Goal: Find specific page/section: Find specific page/section

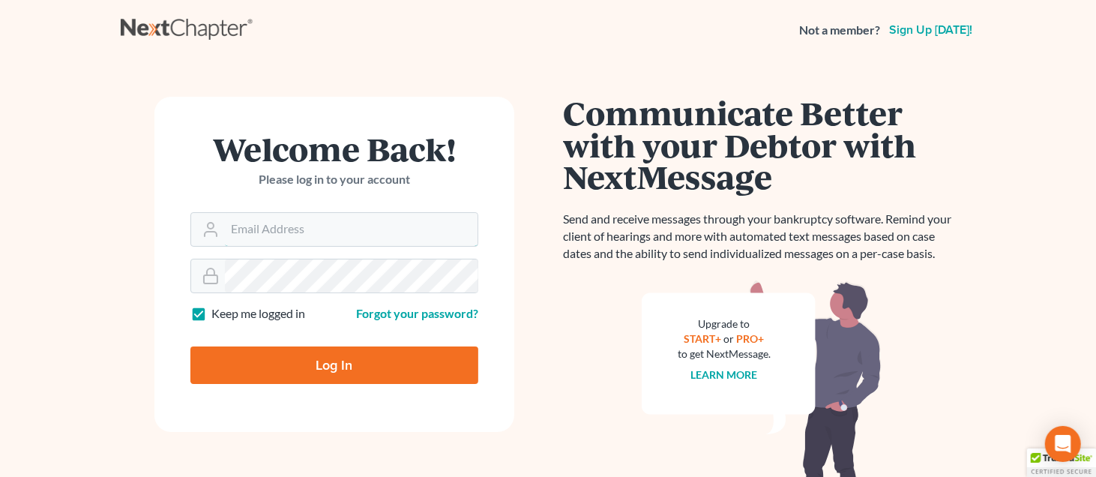
type input "[EMAIL_ADDRESS][DOMAIN_NAME]"
click at [420, 368] on input "Log In" at bounding box center [334, 364] width 288 height 37
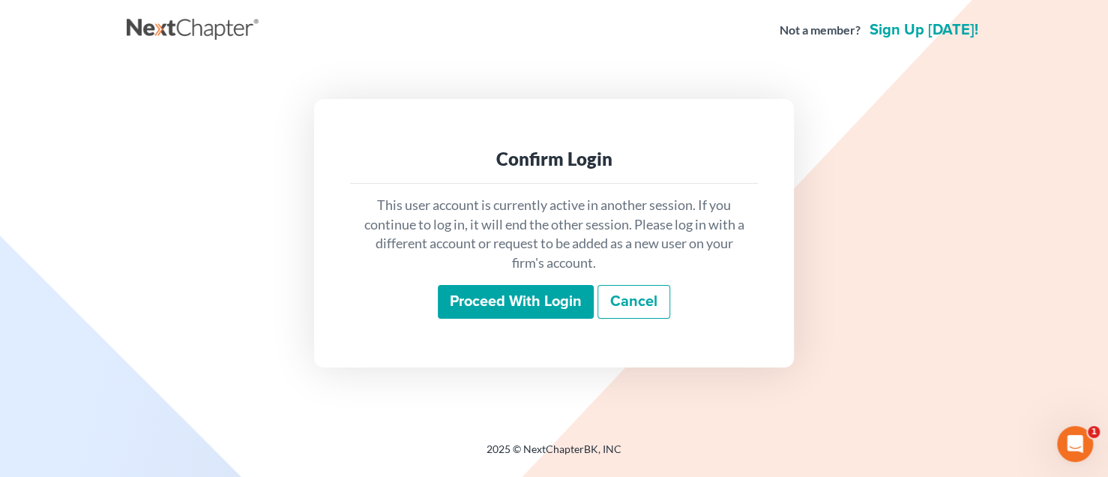
click at [460, 307] on input "Proceed with login" at bounding box center [516, 302] width 156 height 34
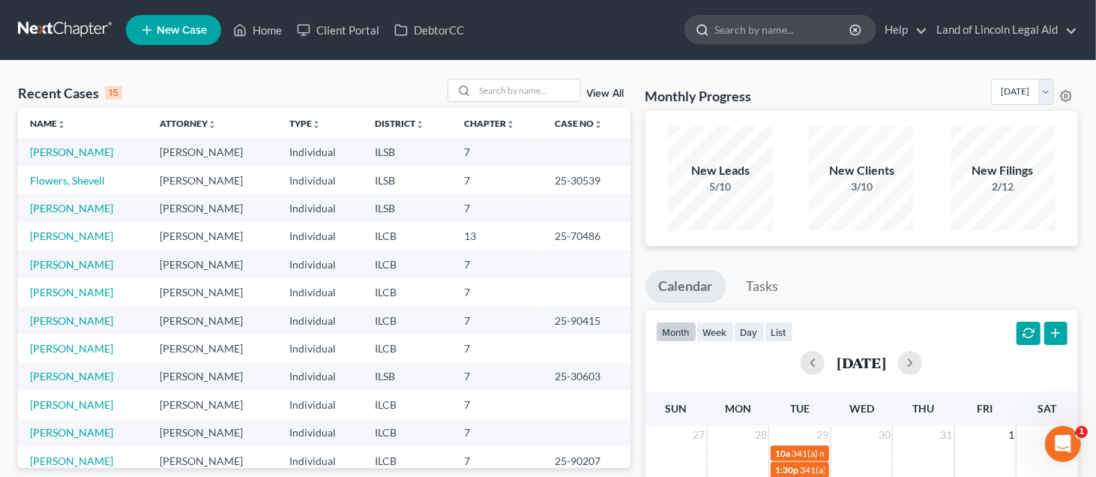
click at [731, 33] on input "search" at bounding box center [782, 30] width 137 height 28
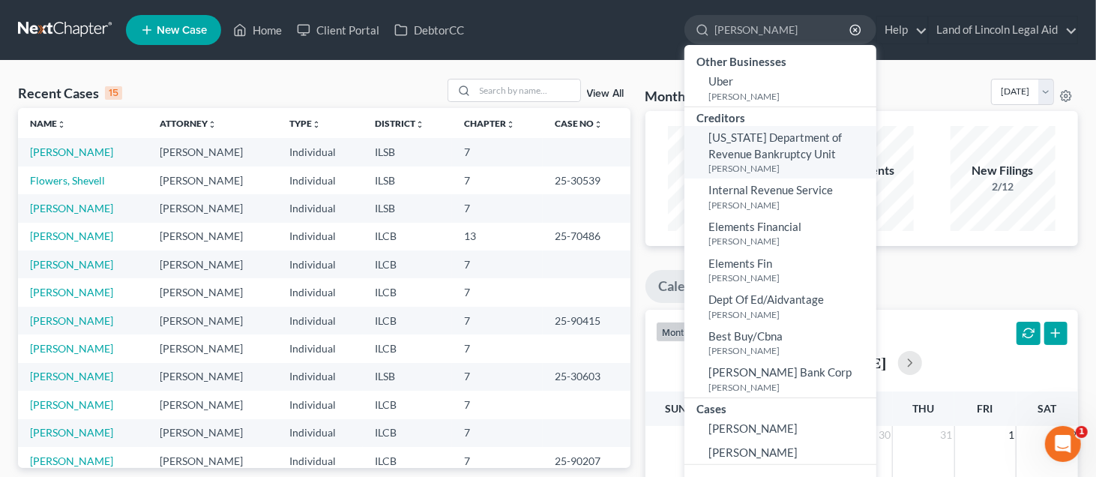
type input "[PERSON_NAME]"
click at [759, 142] on span "[US_STATE] Department of Revenue Bankruptcy Unit" at bounding box center [774, 144] width 133 height 29
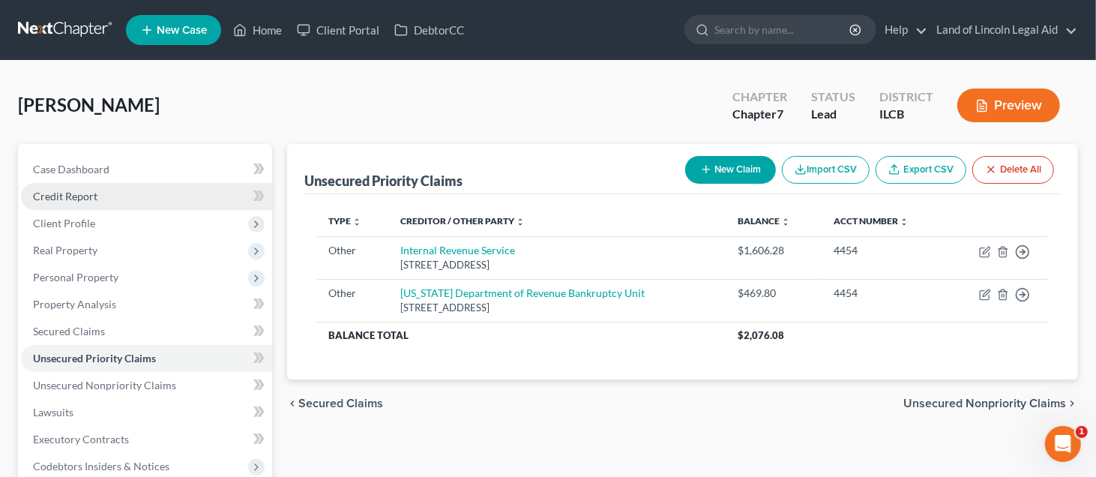
click at [81, 196] on span "Credit Report" at bounding box center [65, 196] width 64 height 13
